Goal: Complete application form: Complete application form

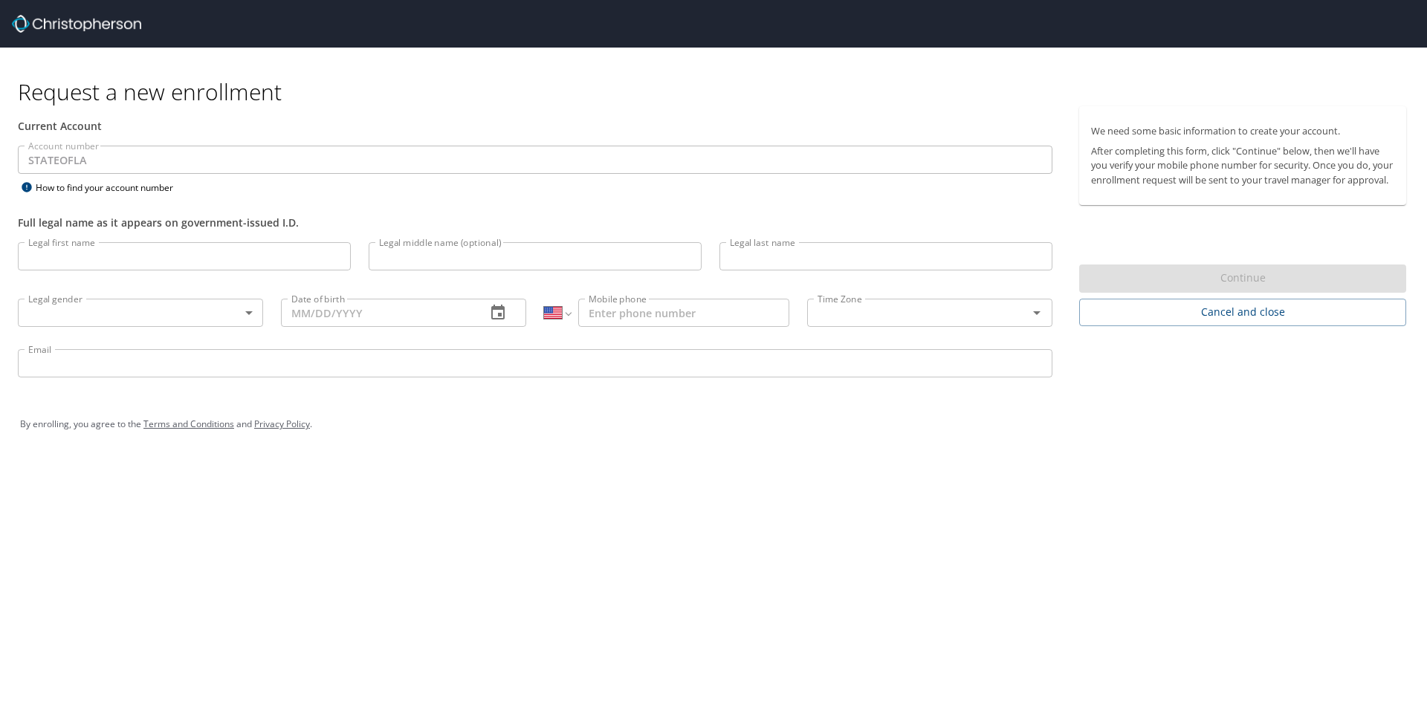
select select "US"
click at [112, 259] on input "Legal first name" at bounding box center [184, 256] width 333 height 28
type input "[PERSON_NAME]"
type input ":"
type input "[PERSON_NAME]"
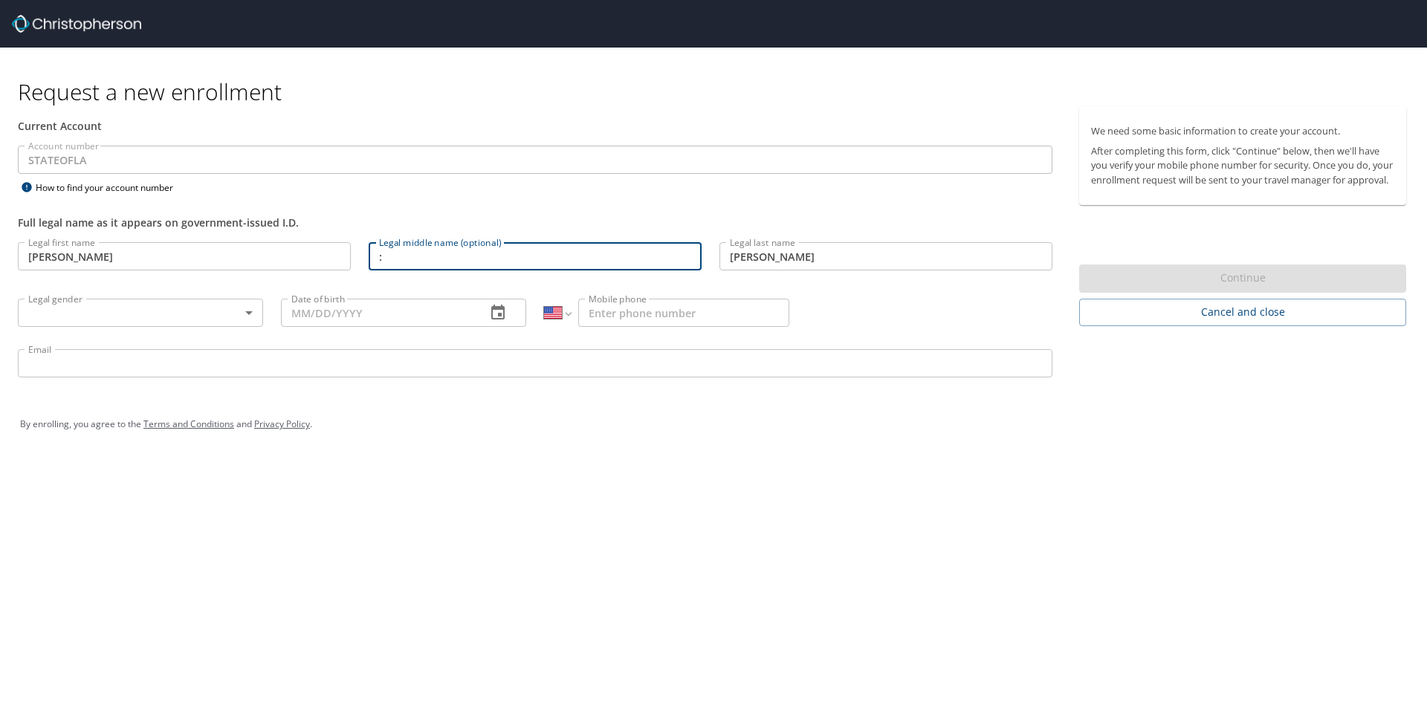
drag, startPoint x: 395, startPoint y: 261, endPoint x: 299, endPoint y: 253, distance: 96.2
click at [299, 253] on div "Legal first name [PERSON_NAME] Legal first name Legal middle name (optional) : …" at bounding box center [535, 312] width 1053 height 158
type input "L"
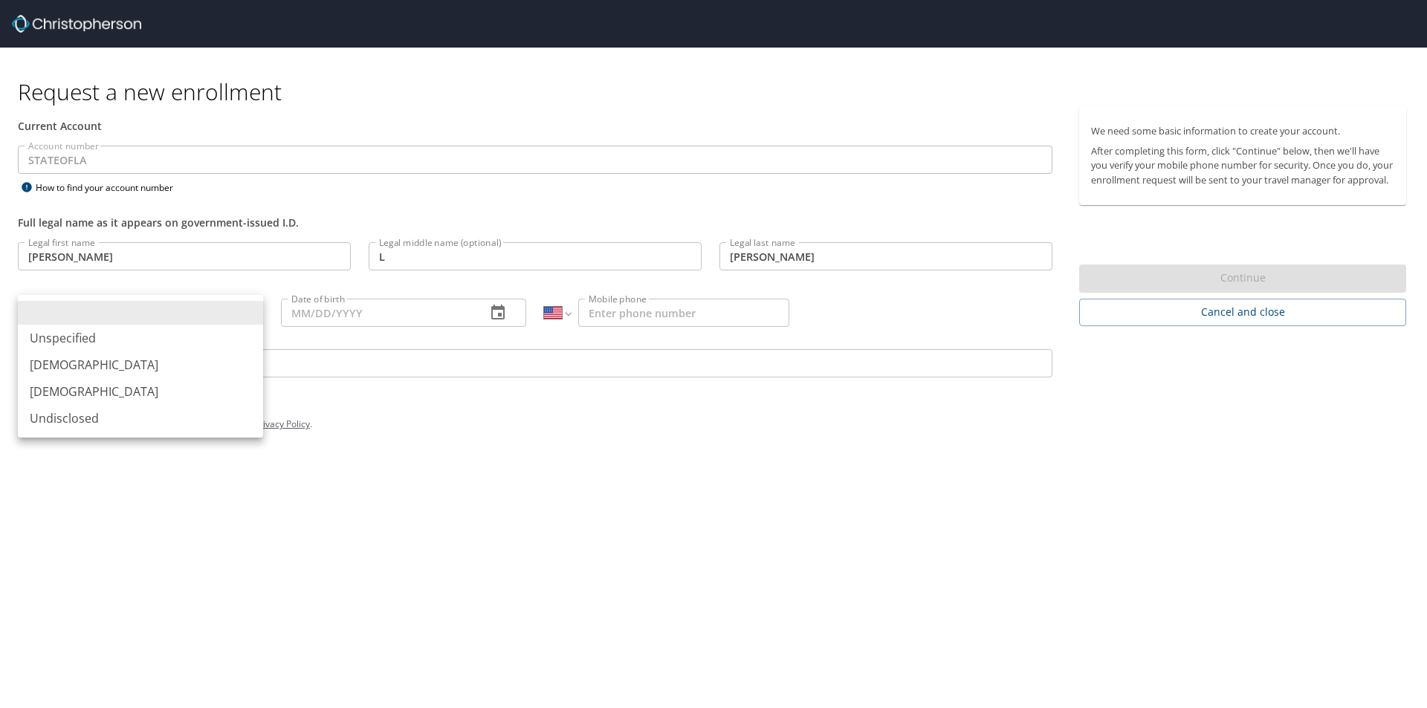
click at [253, 314] on body "Request a new enrollment Current Account Account number STATEOFLA Account numbe…" at bounding box center [713, 354] width 1427 height 708
click at [193, 360] on li "[DEMOGRAPHIC_DATA]" at bounding box center [140, 365] width 245 height 27
type input "[DEMOGRAPHIC_DATA]"
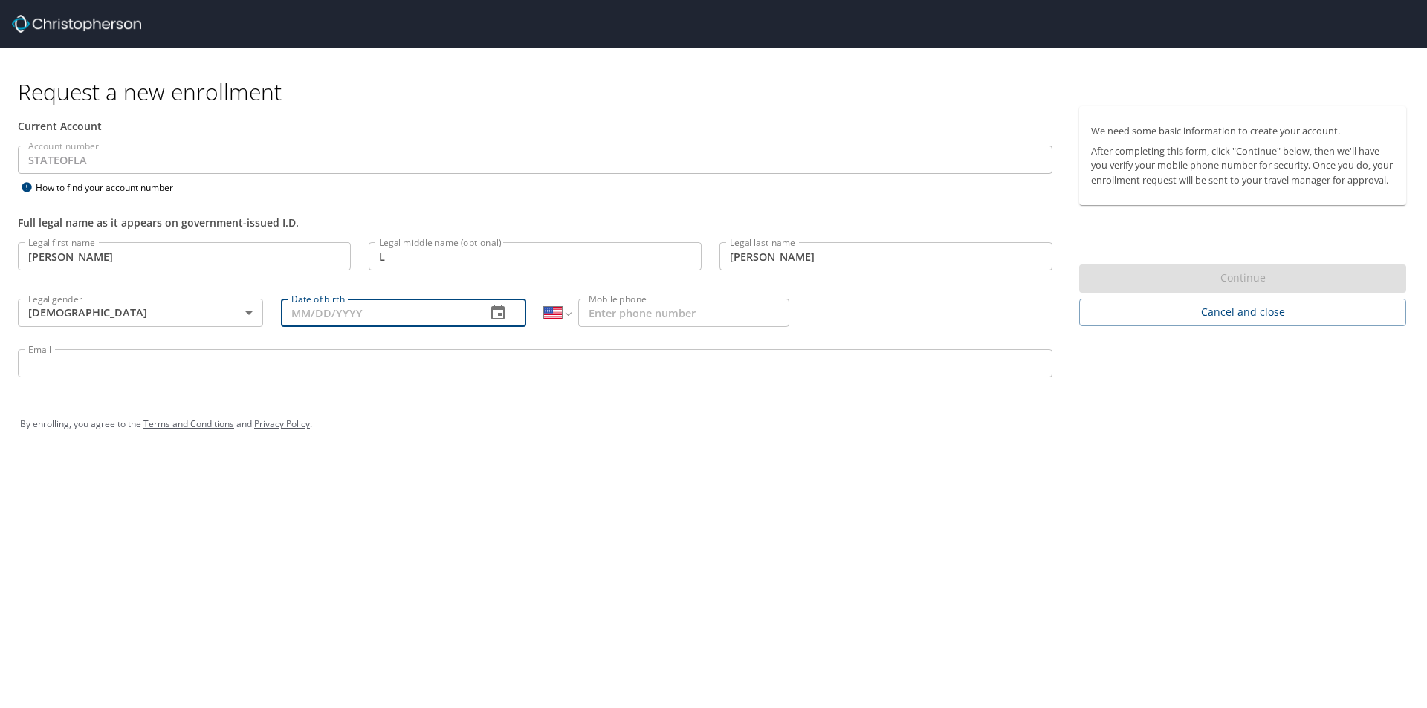
click at [348, 324] on input "Date of birth" at bounding box center [377, 313] width 193 height 28
type input "05/16/997_"
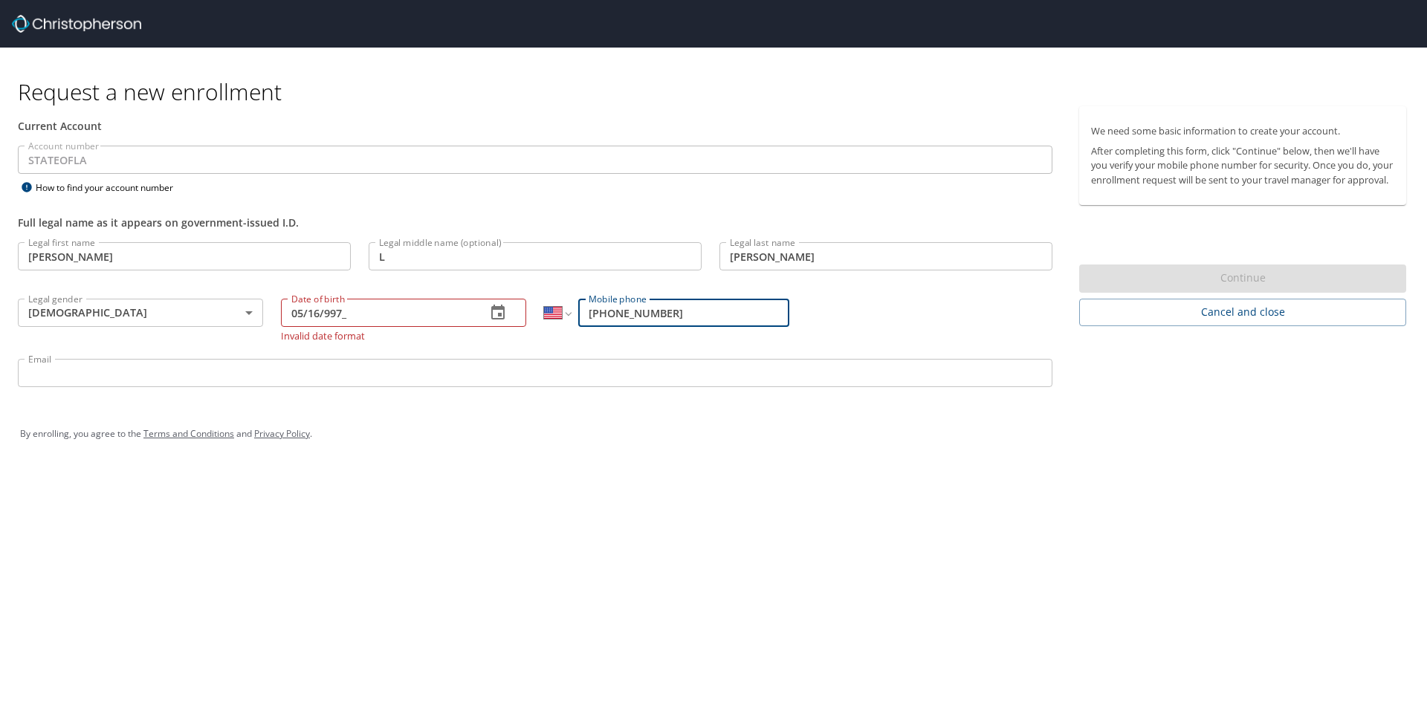
type input "[PHONE_NUMBER]"
click at [323, 316] on input "05/16/997_" at bounding box center [377, 313] width 193 height 28
type input "[DATE]"
click at [282, 372] on input "Email" at bounding box center [535, 373] width 1035 height 28
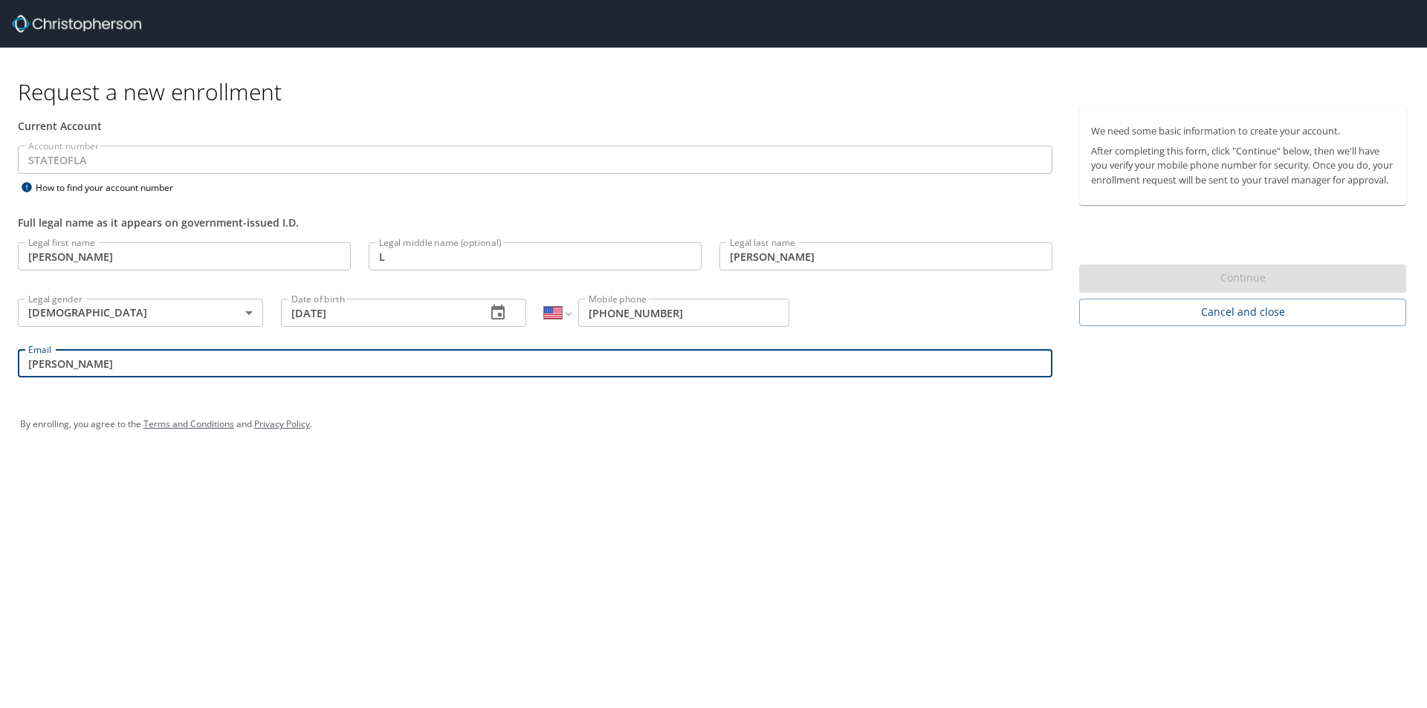
type input "[EMAIL_ADDRESS][DOMAIN_NAME]"
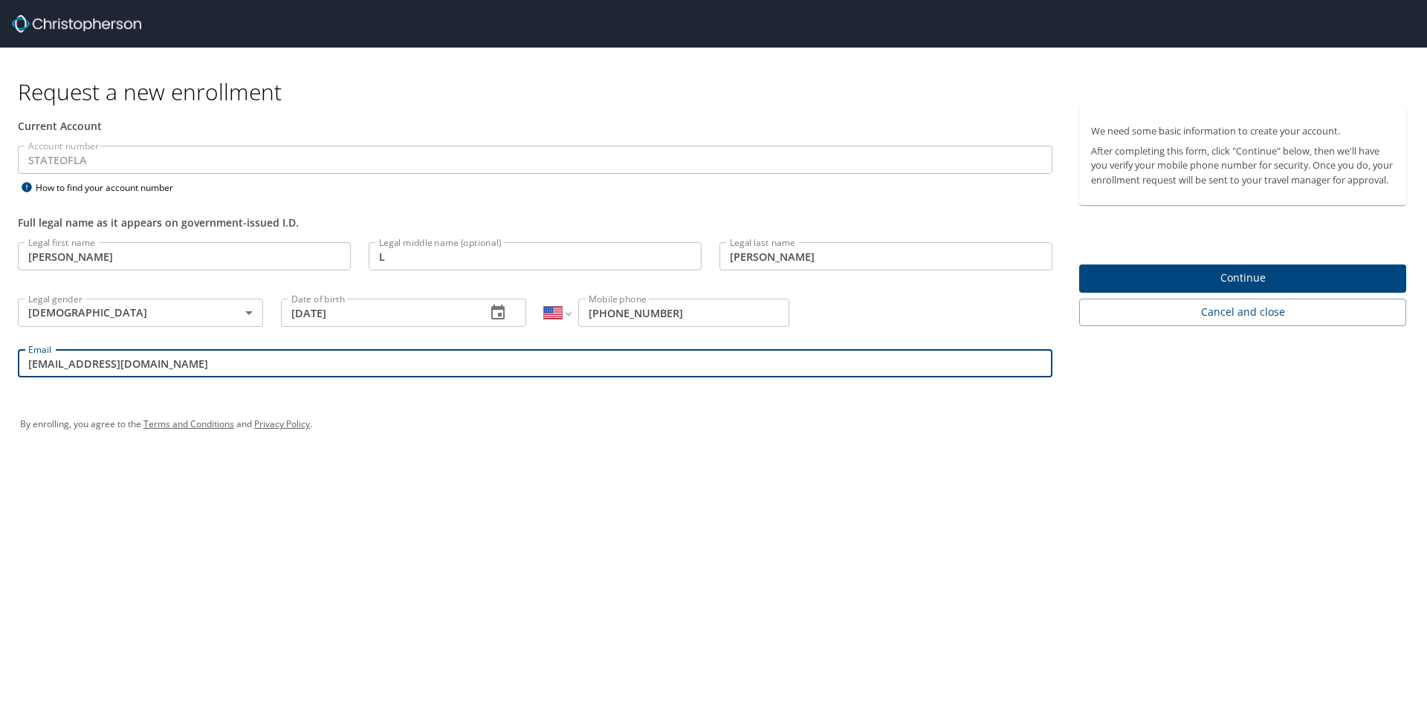
click at [1128, 288] on span "Continue" at bounding box center [1242, 278] width 303 height 19
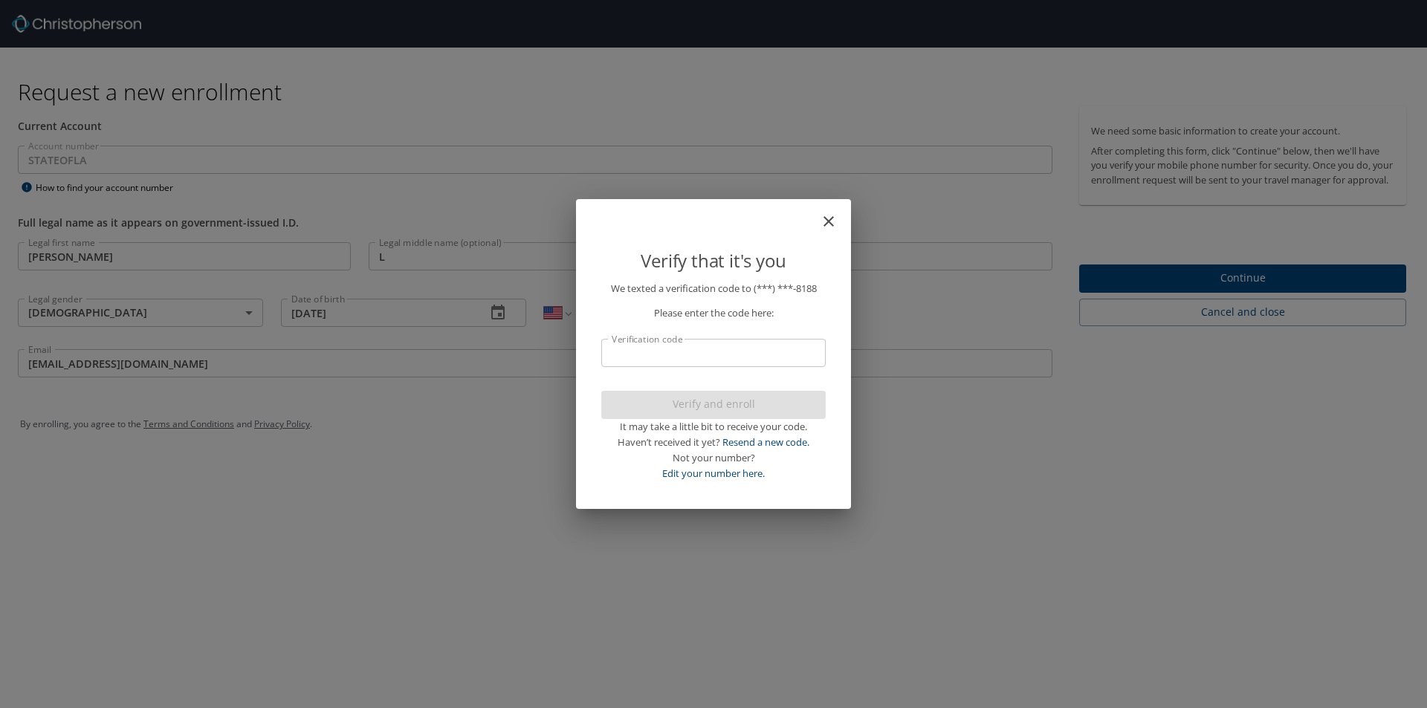
click at [712, 355] on input "Verification code" at bounding box center [713, 353] width 224 height 28
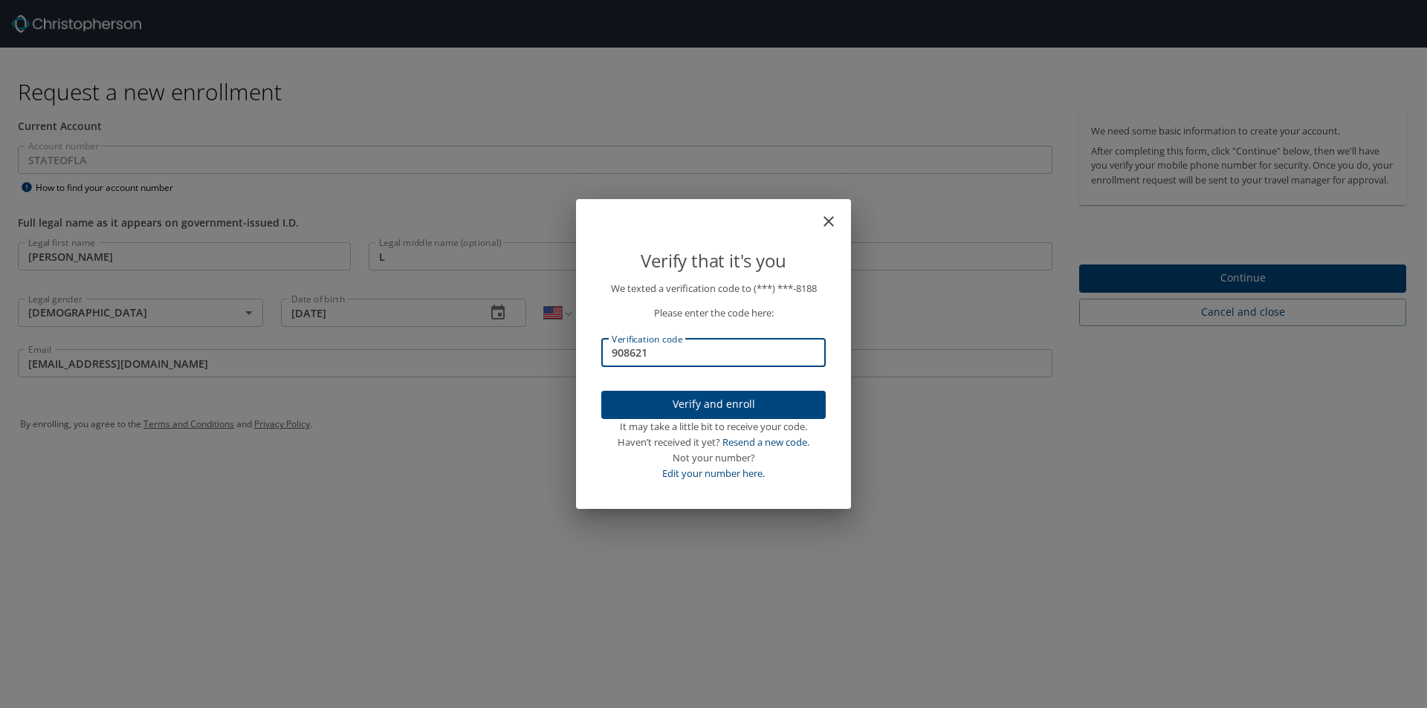
type input "908621"
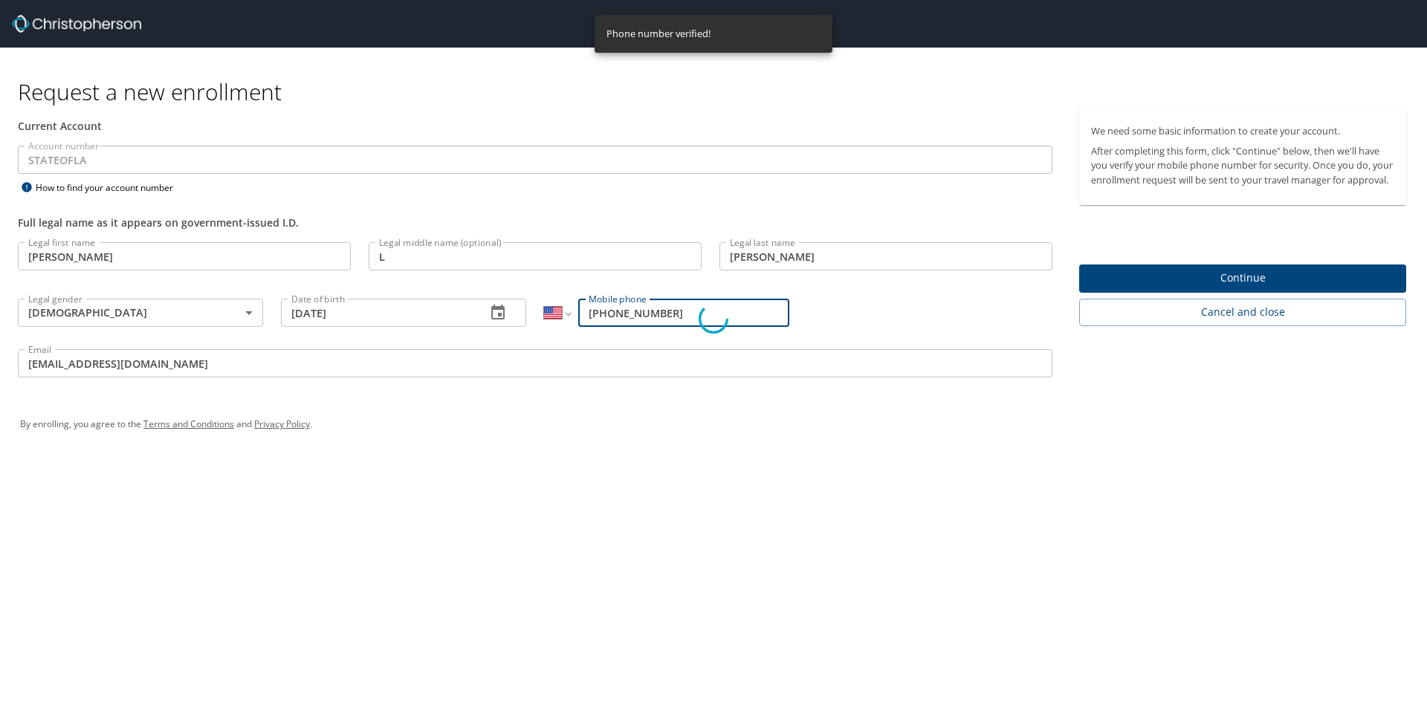
click at [592, 277] on div "Verify that it's you" at bounding box center [714, 246] width 260 height 70
click at [595, 260] on div "Verify that it's you" at bounding box center [714, 246] width 260 height 70
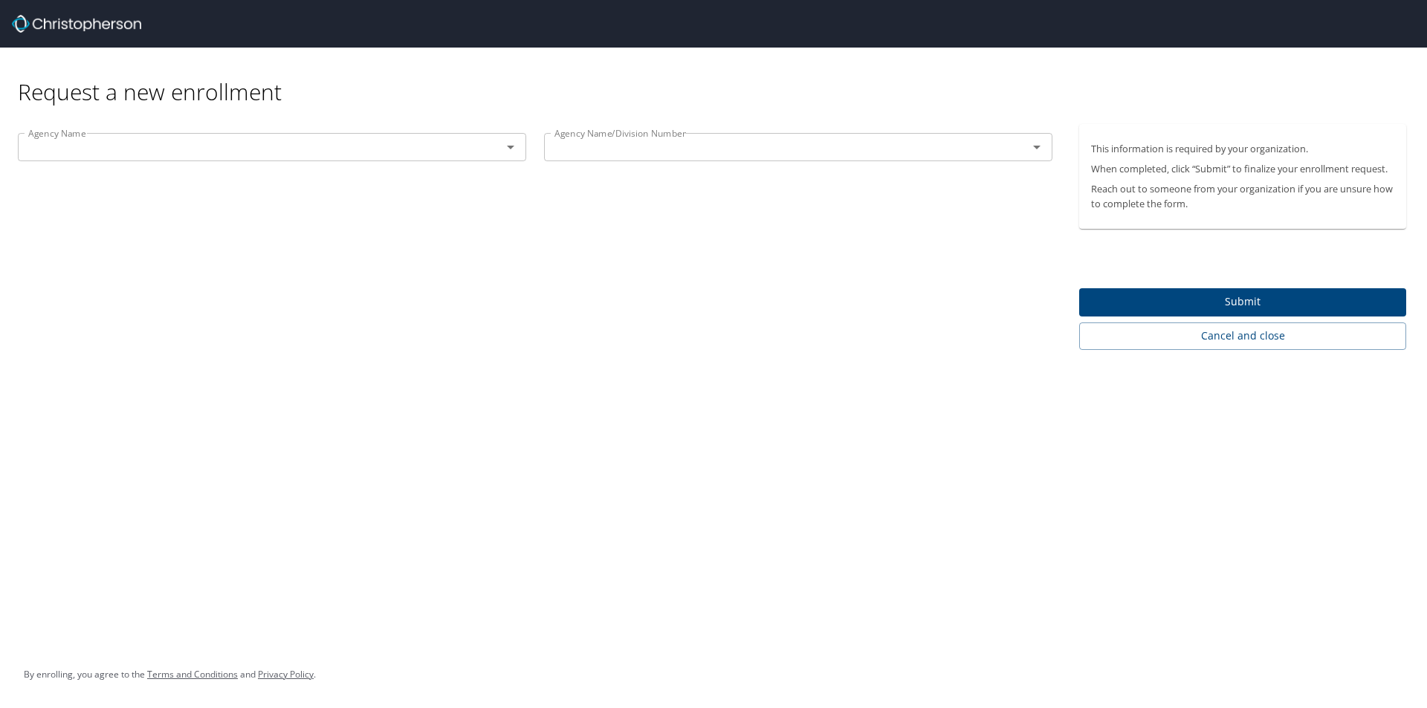
click at [313, 140] on div "Agency Name" at bounding box center [272, 147] width 508 height 28
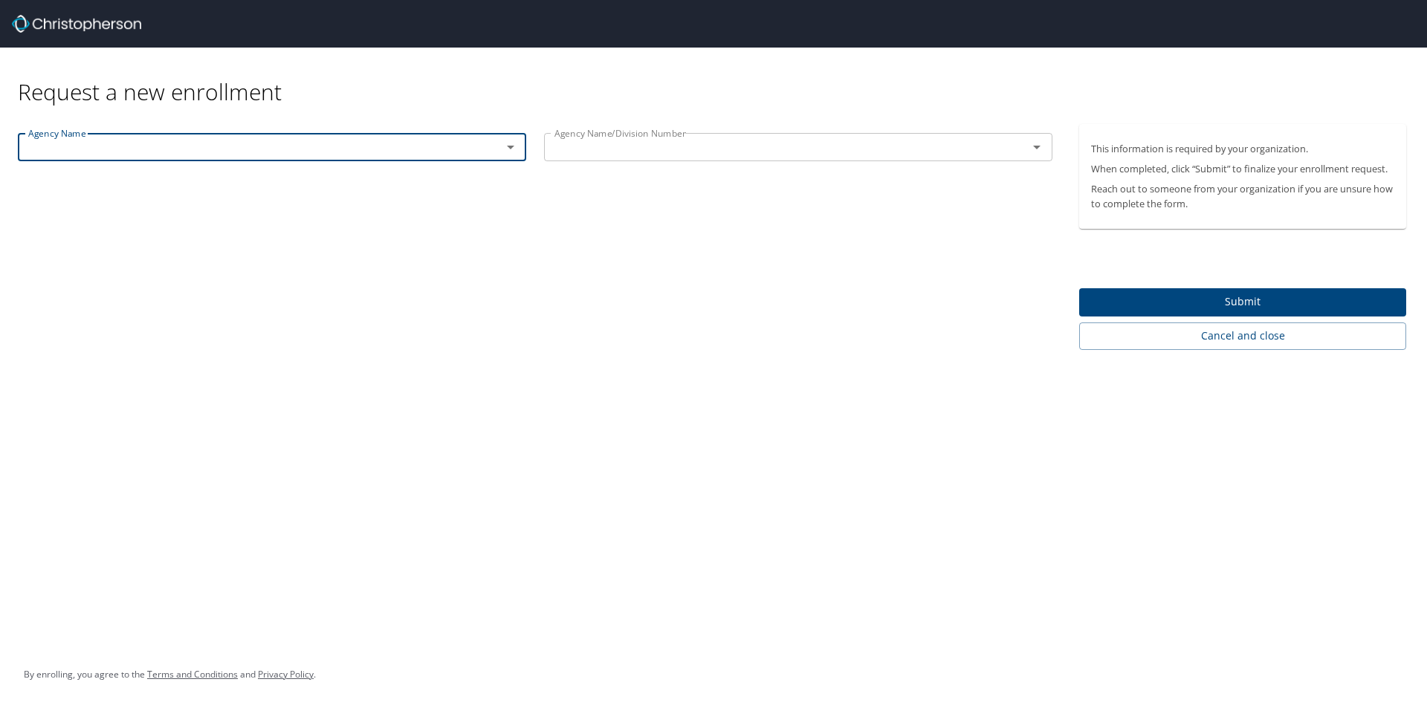
click at [311, 146] on input "text" at bounding box center [250, 147] width 456 height 19
click at [277, 216] on li "[GEOGRAPHIC_DATA]" at bounding box center [272, 210] width 508 height 27
type input "[GEOGRAPHIC_DATA]"
click at [590, 132] on div "Agency Name/Division Number Agency Name/Division Number" at bounding box center [798, 149] width 526 height 50
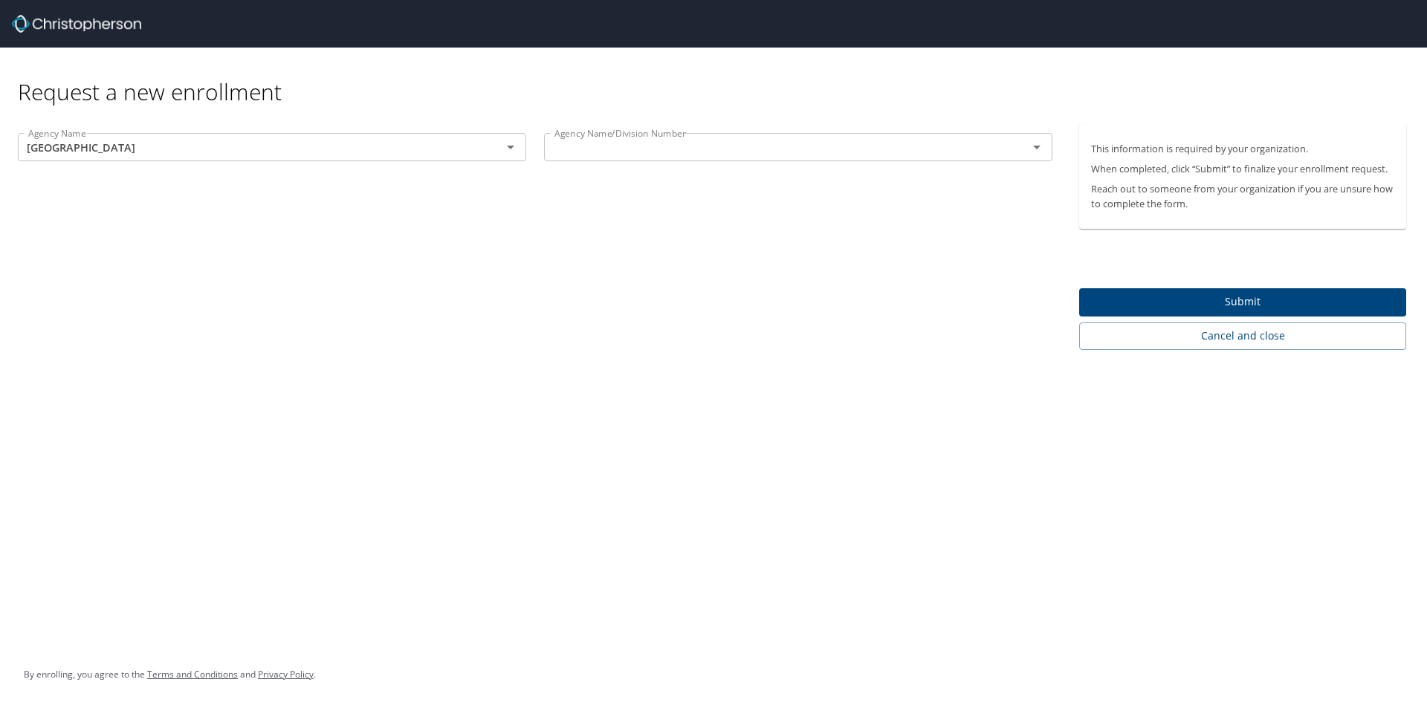
click at [612, 158] on div "Agency Name/Division Number" at bounding box center [798, 147] width 508 height 28
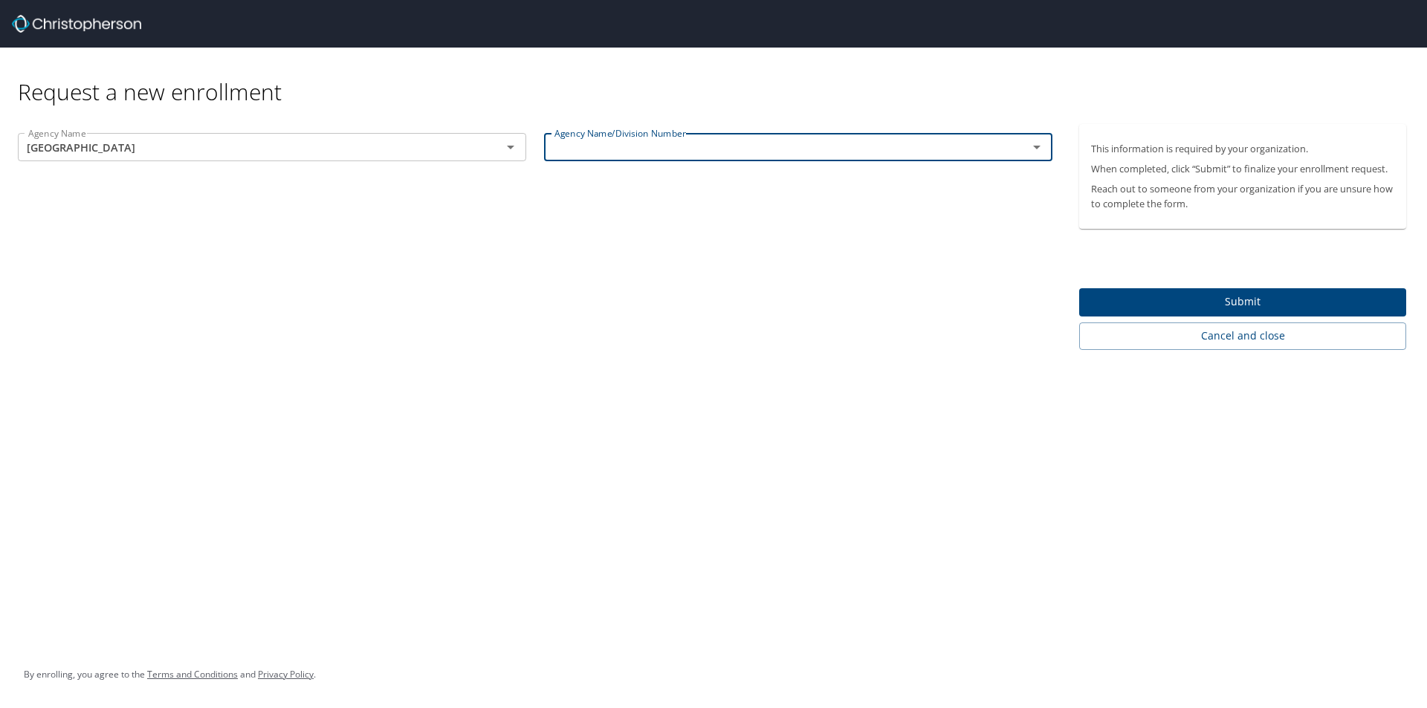
click at [1043, 148] on icon "Open" at bounding box center [1037, 147] width 18 height 18
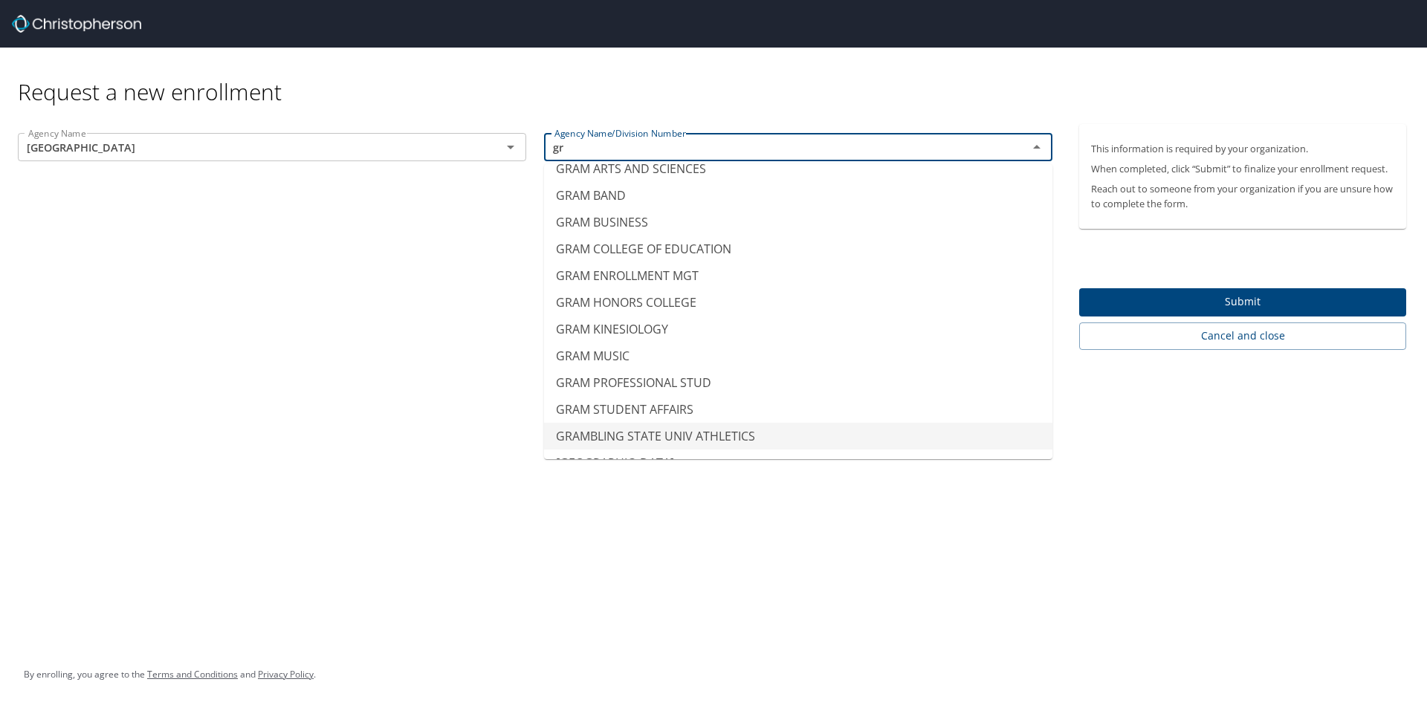
scroll to position [223, 0]
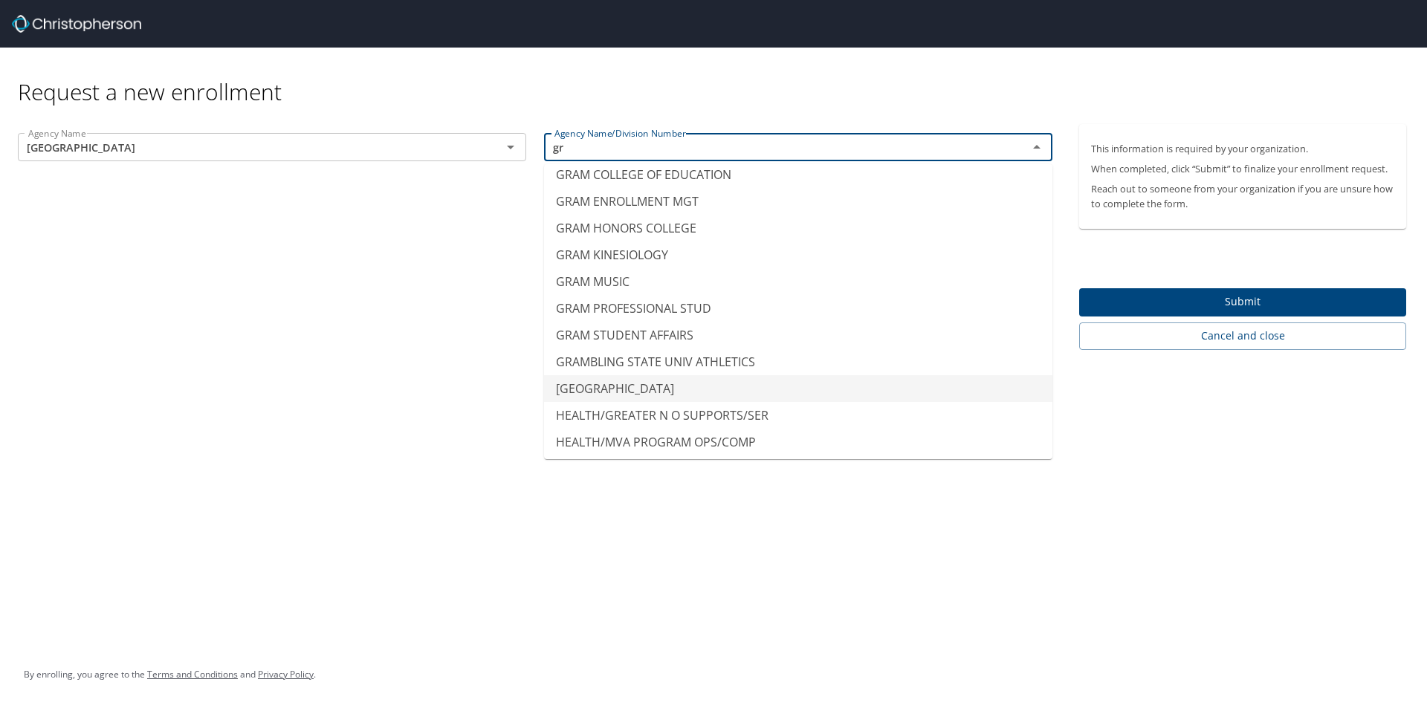
click at [754, 398] on li "[GEOGRAPHIC_DATA]" at bounding box center [798, 388] width 508 height 27
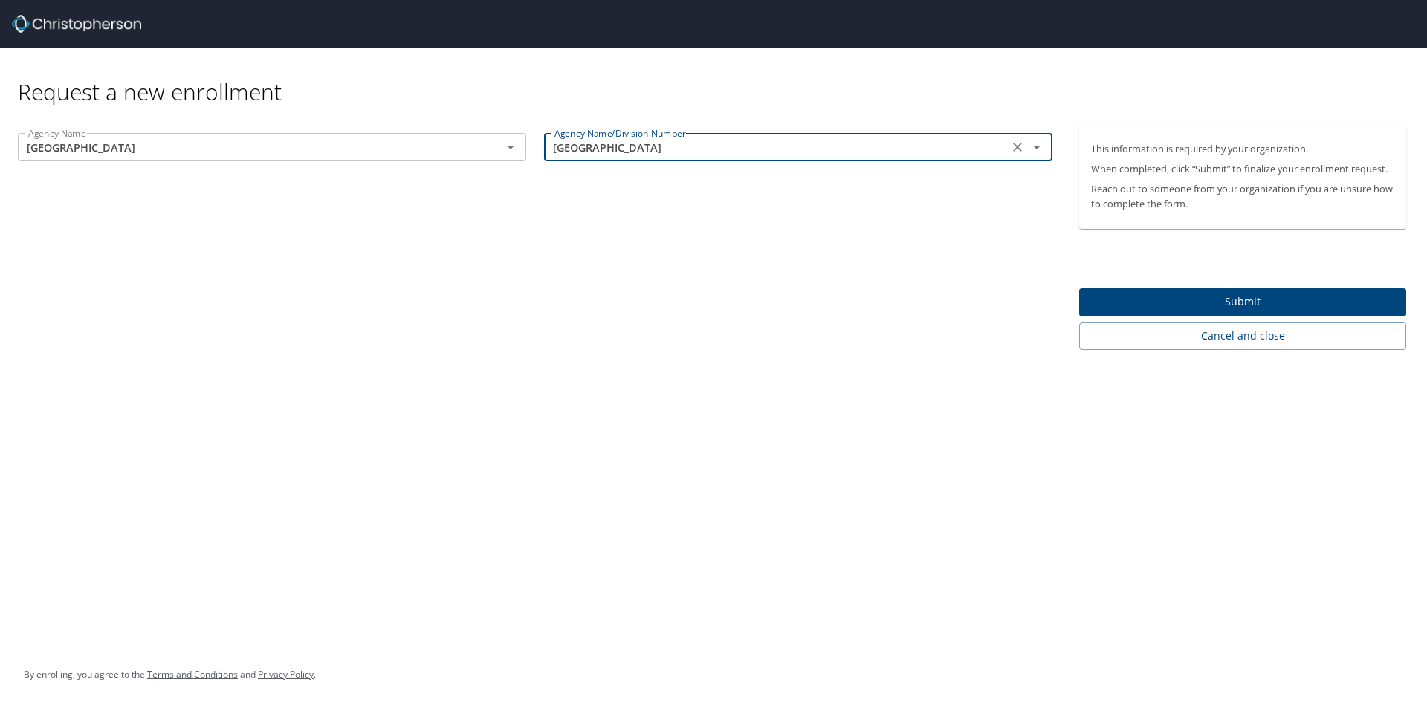
type input "[GEOGRAPHIC_DATA]"
click at [1171, 303] on span "Submit" at bounding box center [1242, 302] width 303 height 19
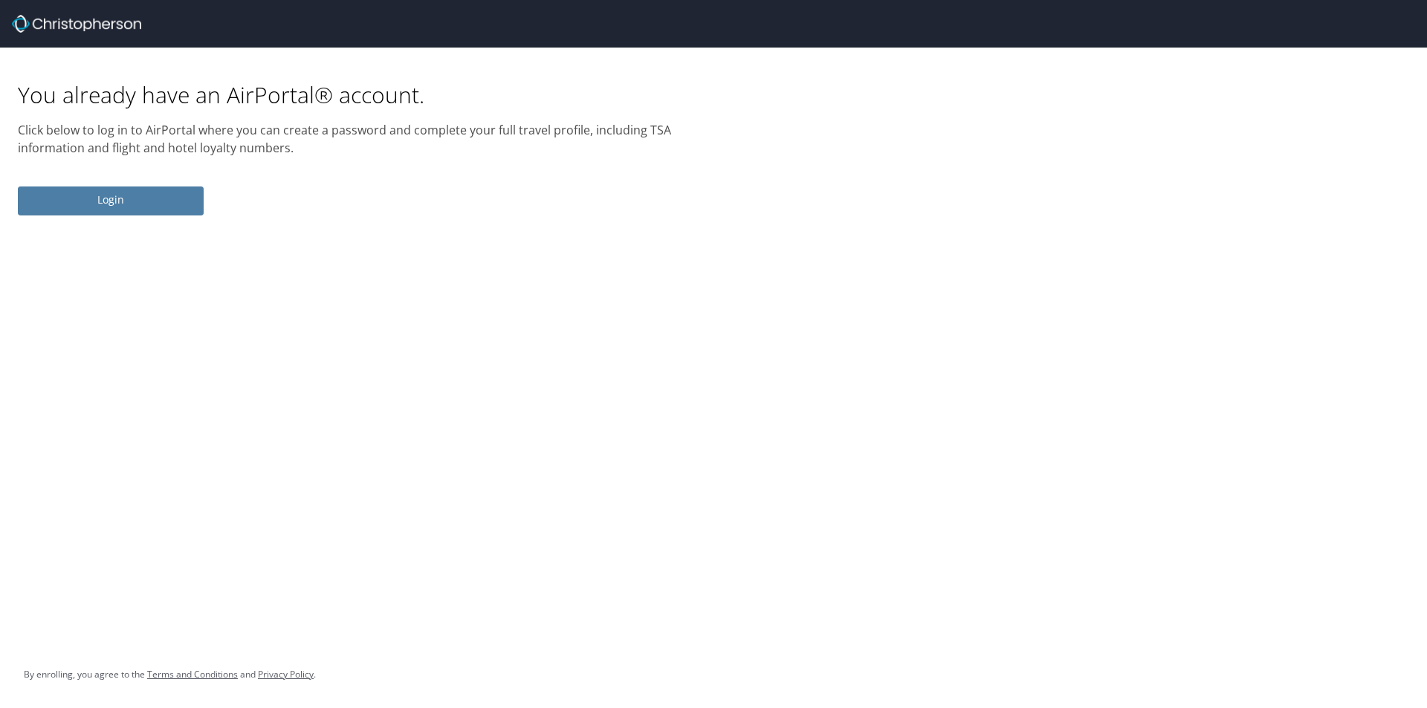
click at [143, 201] on span "Login" at bounding box center [111, 200] width 162 height 19
